Goal: Task Accomplishment & Management: Use online tool/utility

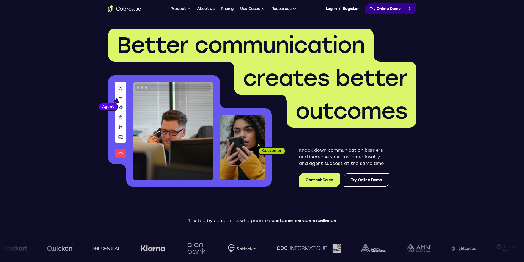
click at [392, 7] on link "Try Online Demo" at bounding box center [390, 8] width 51 height 11
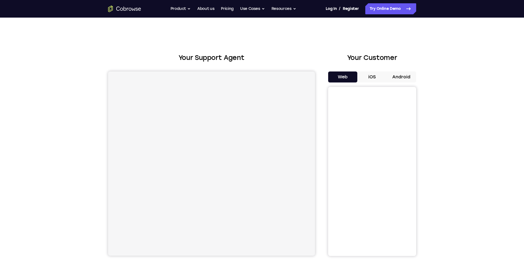
click at [392, 76] on button "Android" at bounding box center [401, 76] width 29 height 11
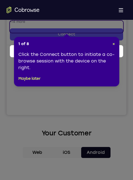
scroll to position [137, 0]
